Goal: Task Accomplishment & Management: Manage account settings

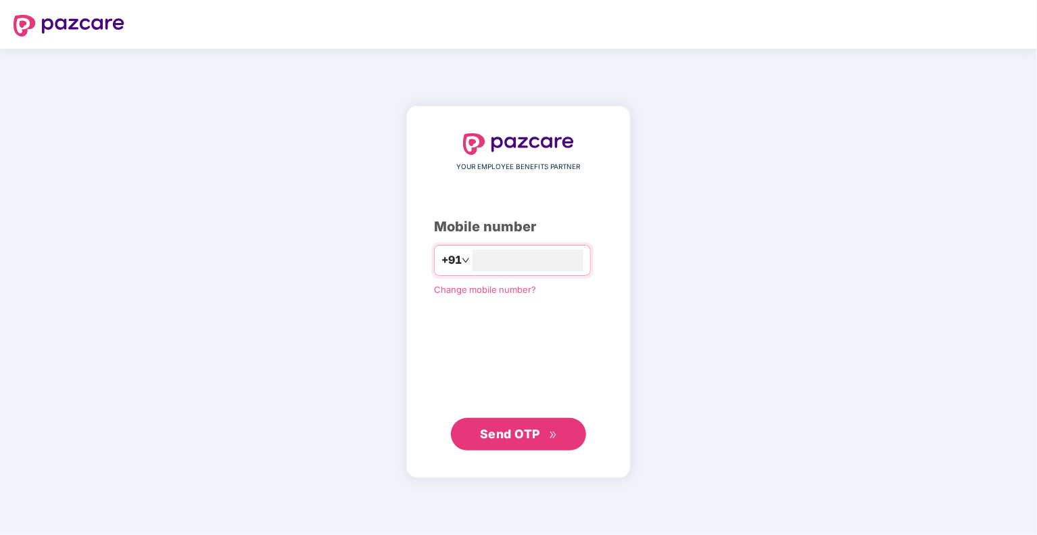
type input "**********"
click at [469, 356] on div "**********" at bounding box center [518, 292] width 169 height 318
click at [517, 436] on span "Send OTP" at bounding box center [510, 433] width 60 height 14
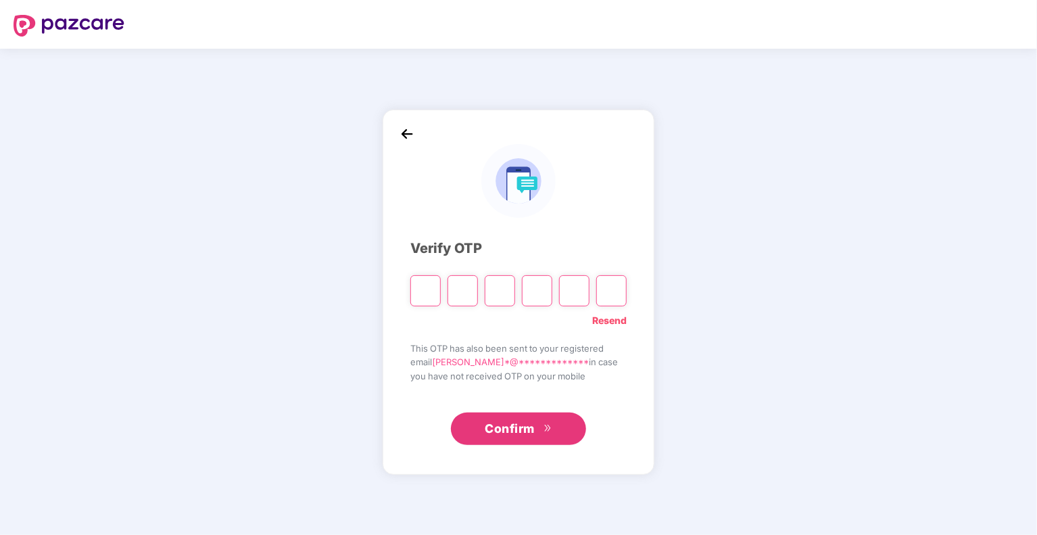
type input "*"
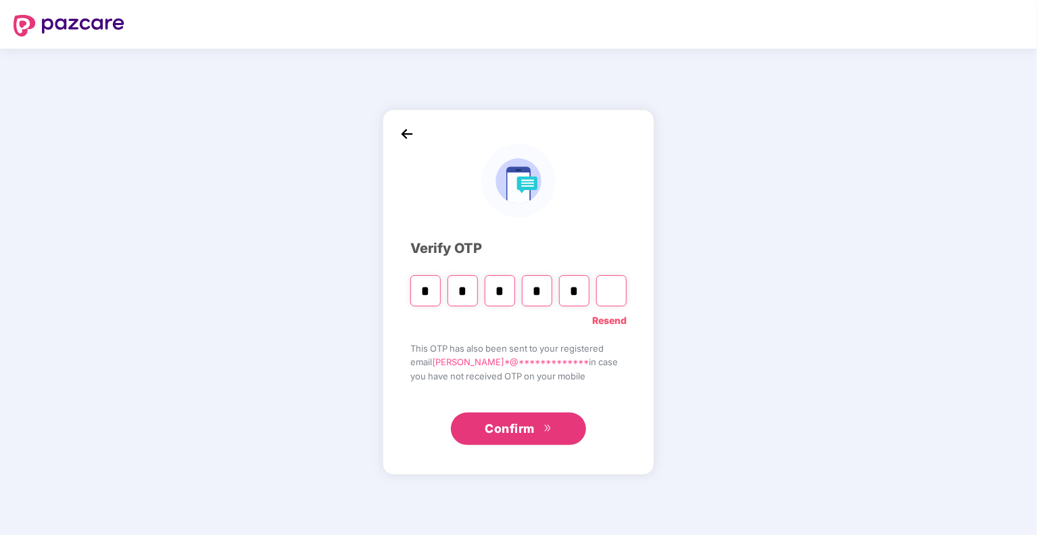
type input "*"
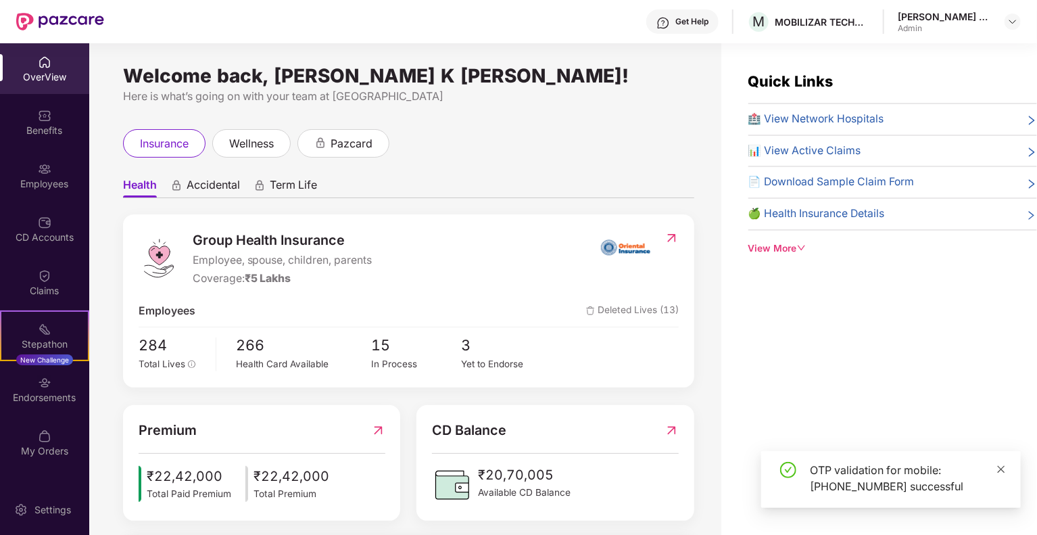
click at [1003, 466] on icon "close" at bounding box center [1000, 468] width 9 height 9
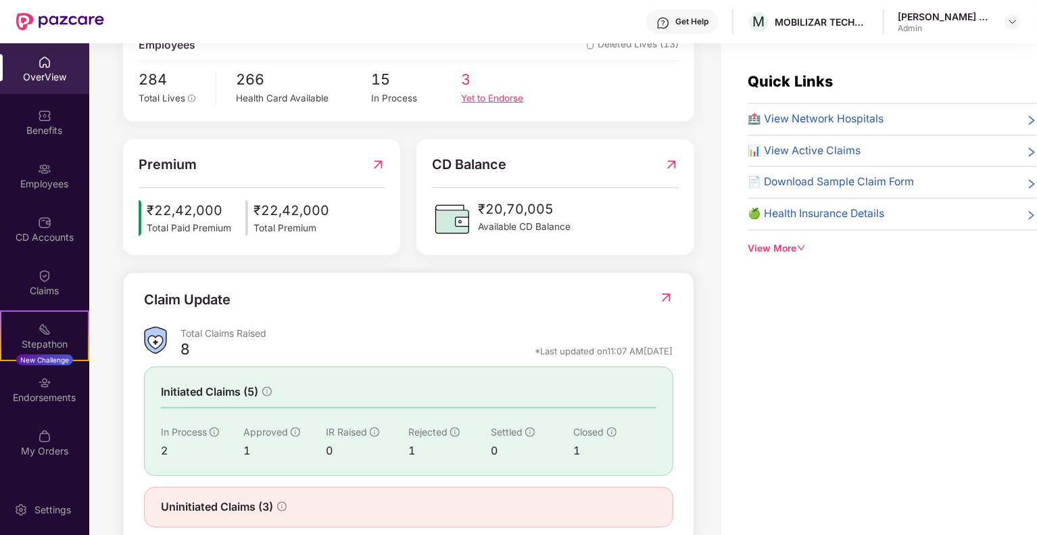
scroll to position [297, 0]
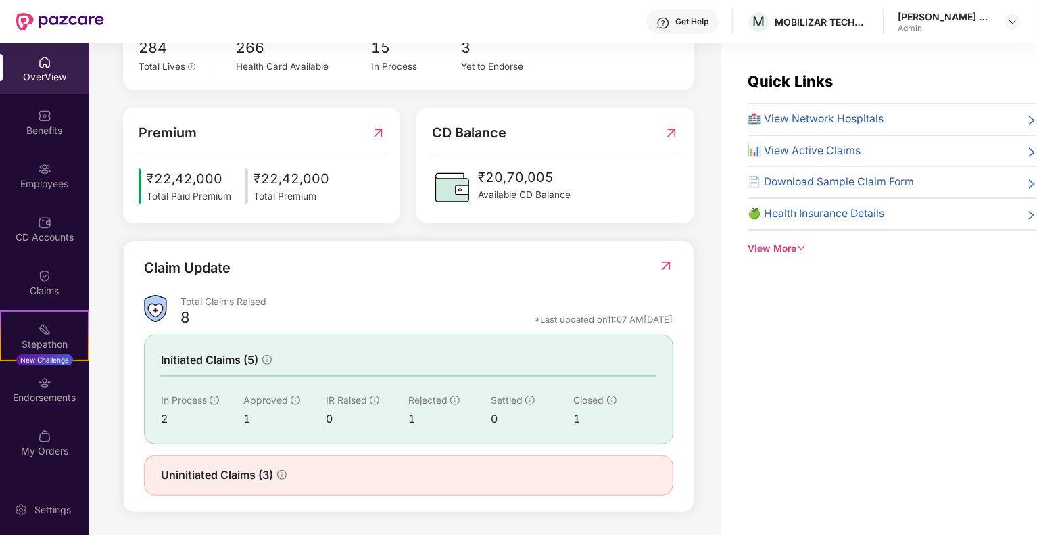
click at [662, 262] on img at bounding box center [666, 266] width 14 height 14
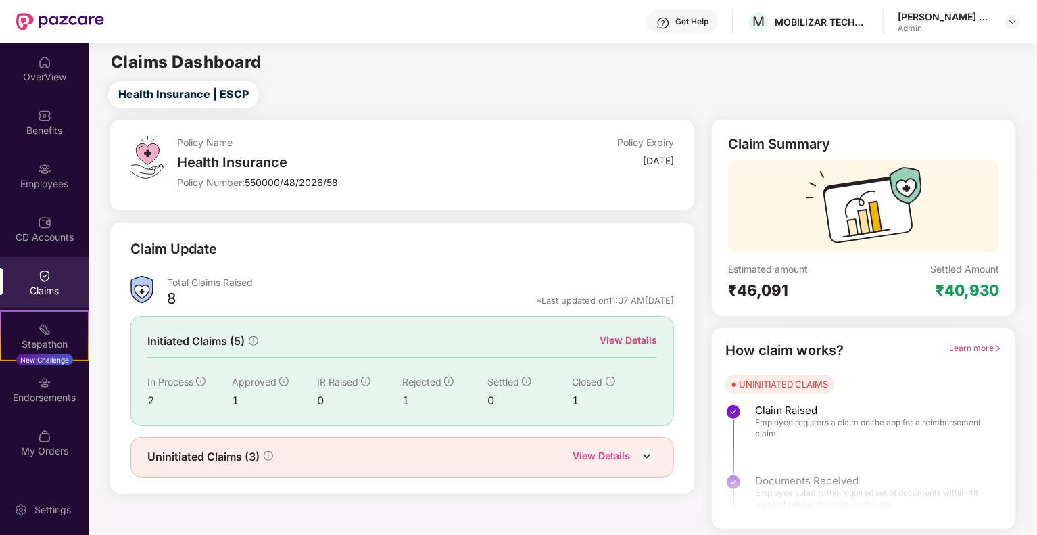
click at [640, 453] on img at bounding box center [647, 455] width 20 height 20
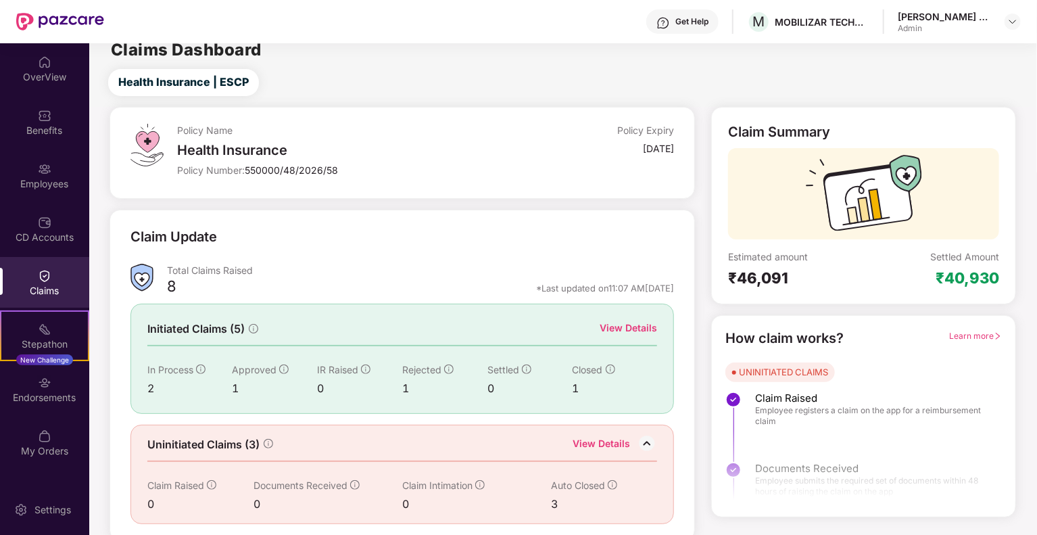
scroll to position [16, 0]
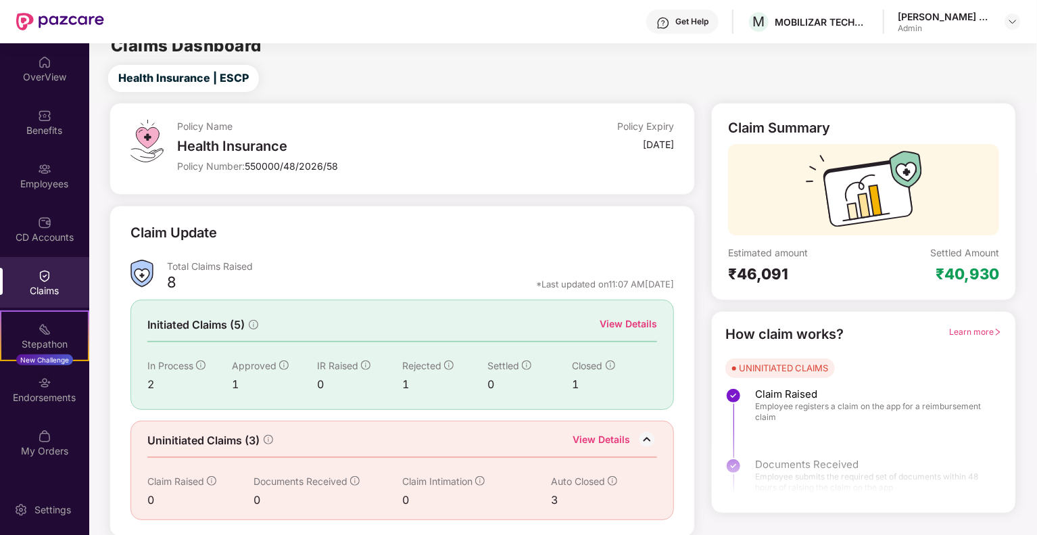
click at [605, 325] on div "View Details" at bounding box center [628, 323] width 57 height 15
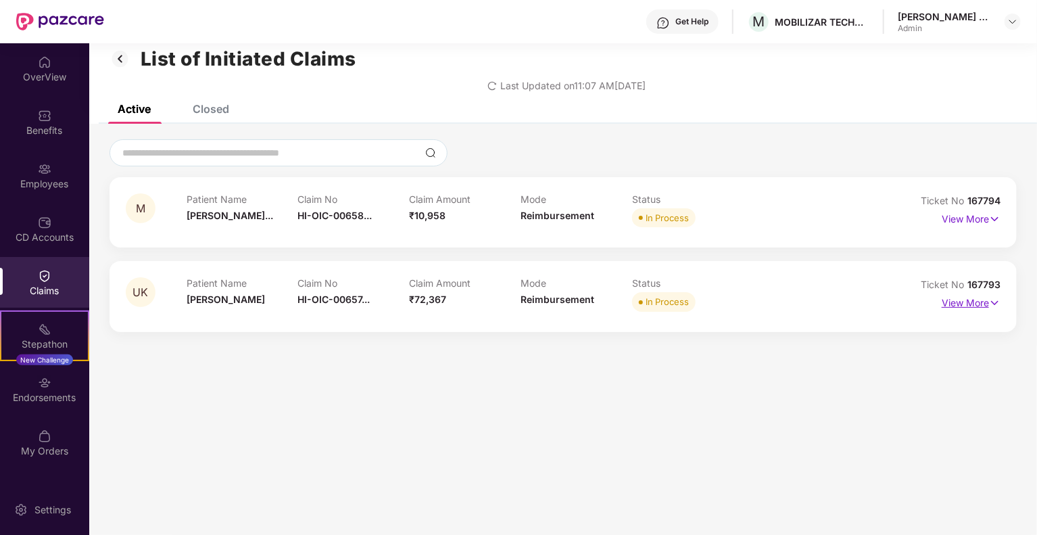
click at [998, 308] on img at bounding box center [994, 302] width 11 height 15
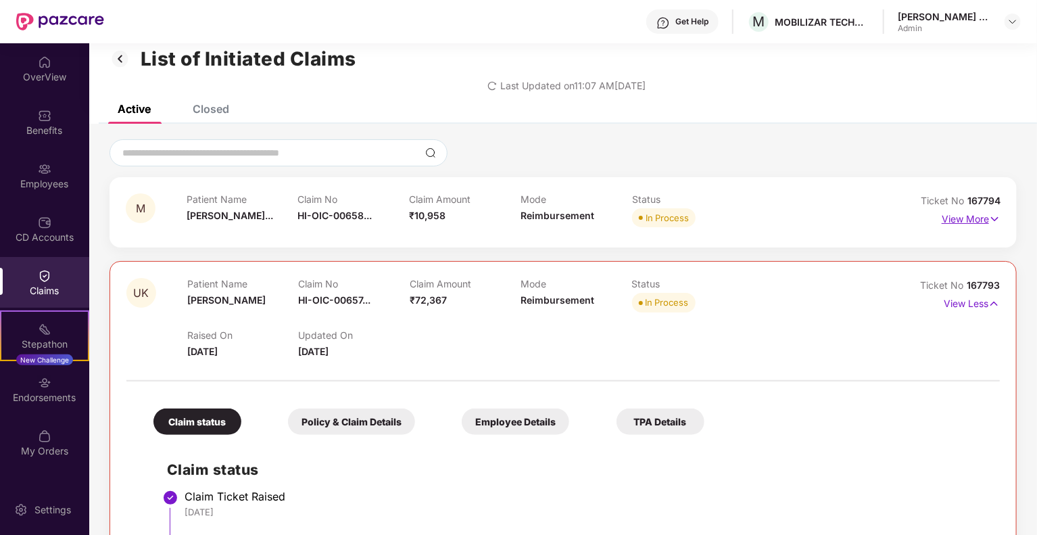
click at [996, 224] on img at bounding box center [994, 219] width 11 height 15
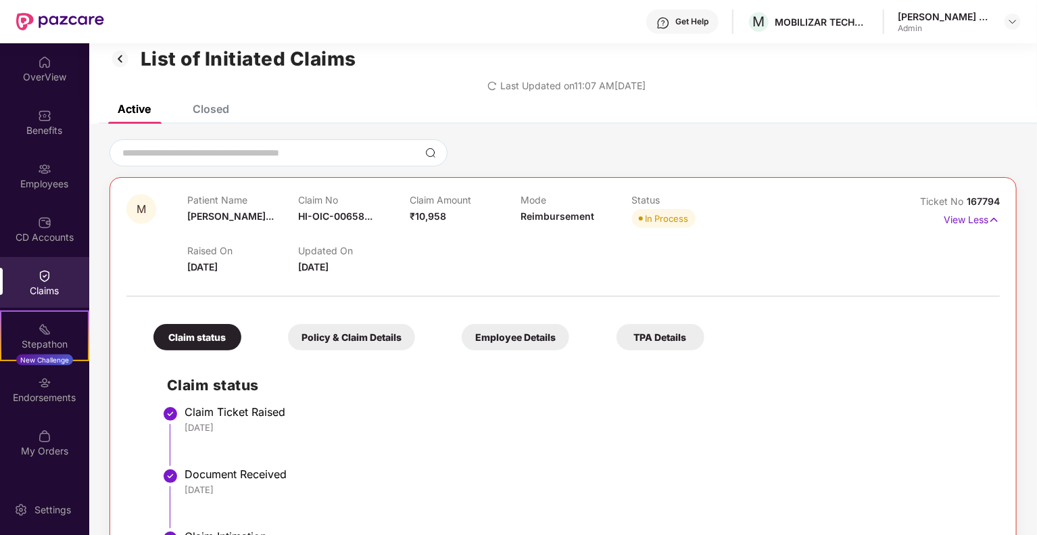
click at [511, 340] on div "Employee Details" at bounding box center [515, 337] width 107 height 26
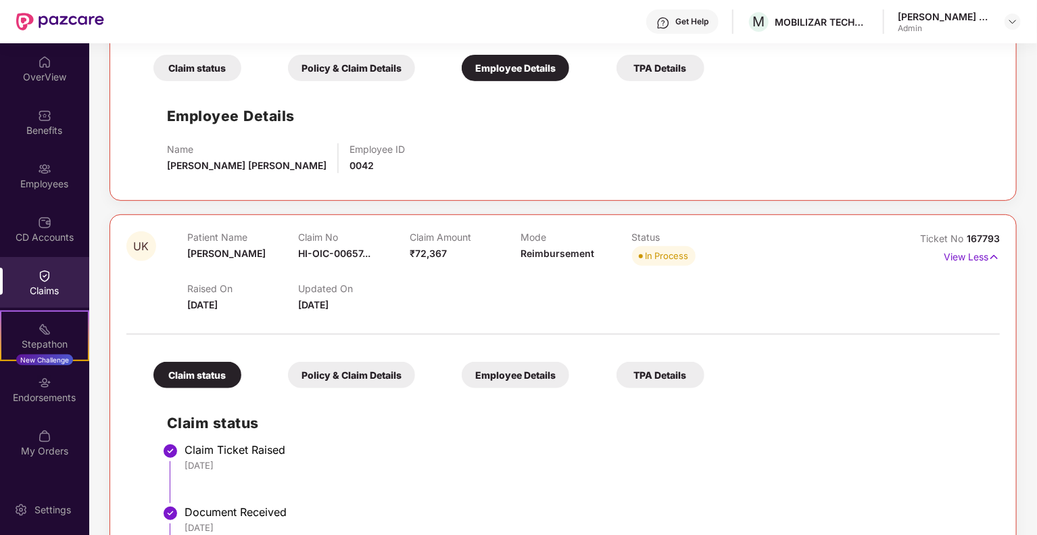
scroll to position [287, 0]
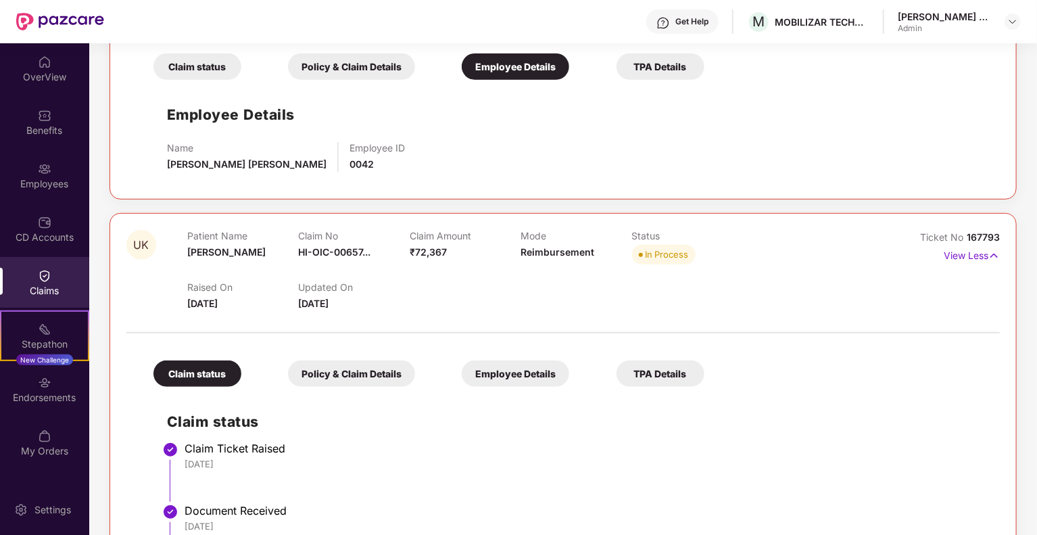
click at [497, 379] on div "Employee Details" at bounding box center [515, 373] width 107 height 26
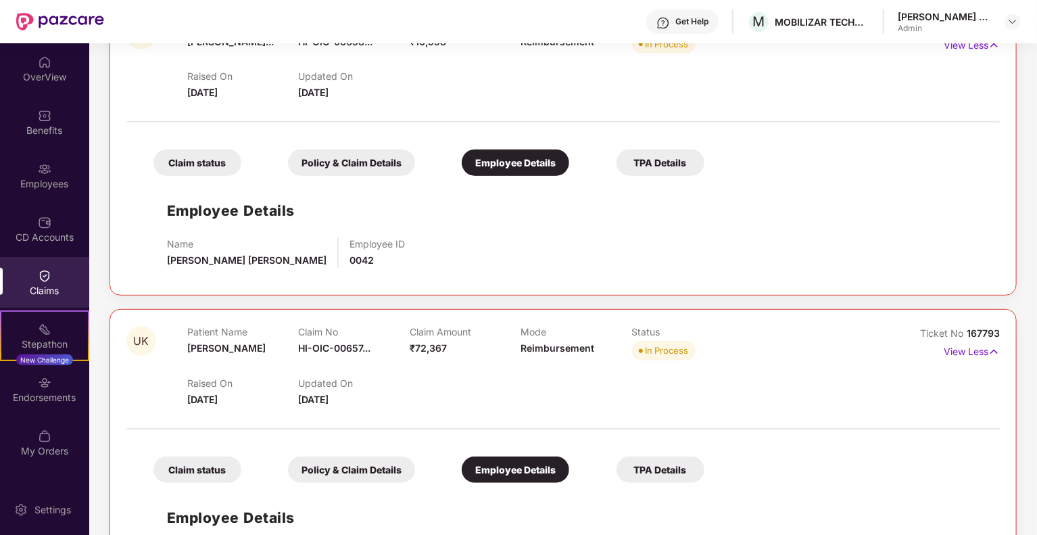
scroll to position [270, 0]
